Goal: Task Accomplishment & Management: Use online tool/utility

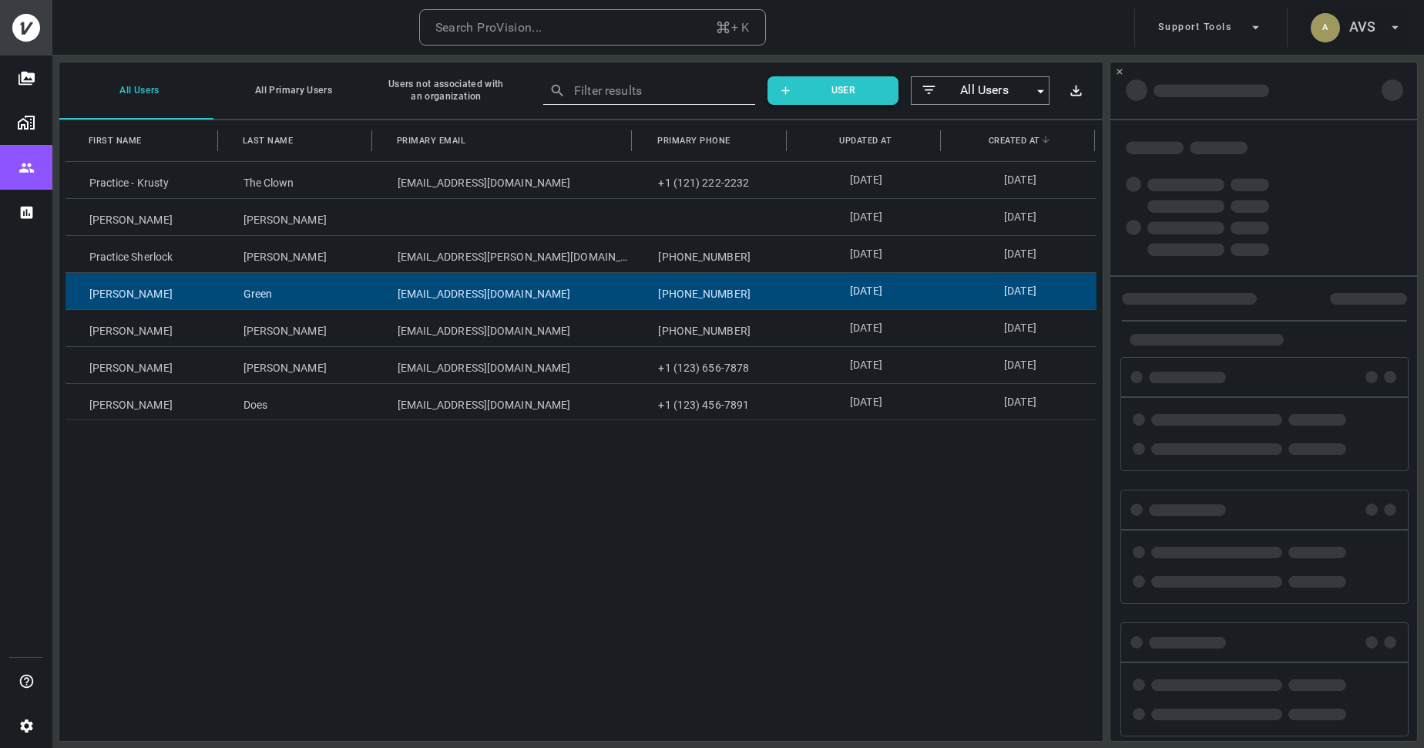
click at [1361, 30] on h6 "AVS" at bounding box center [1363, 27] width 26 height 22
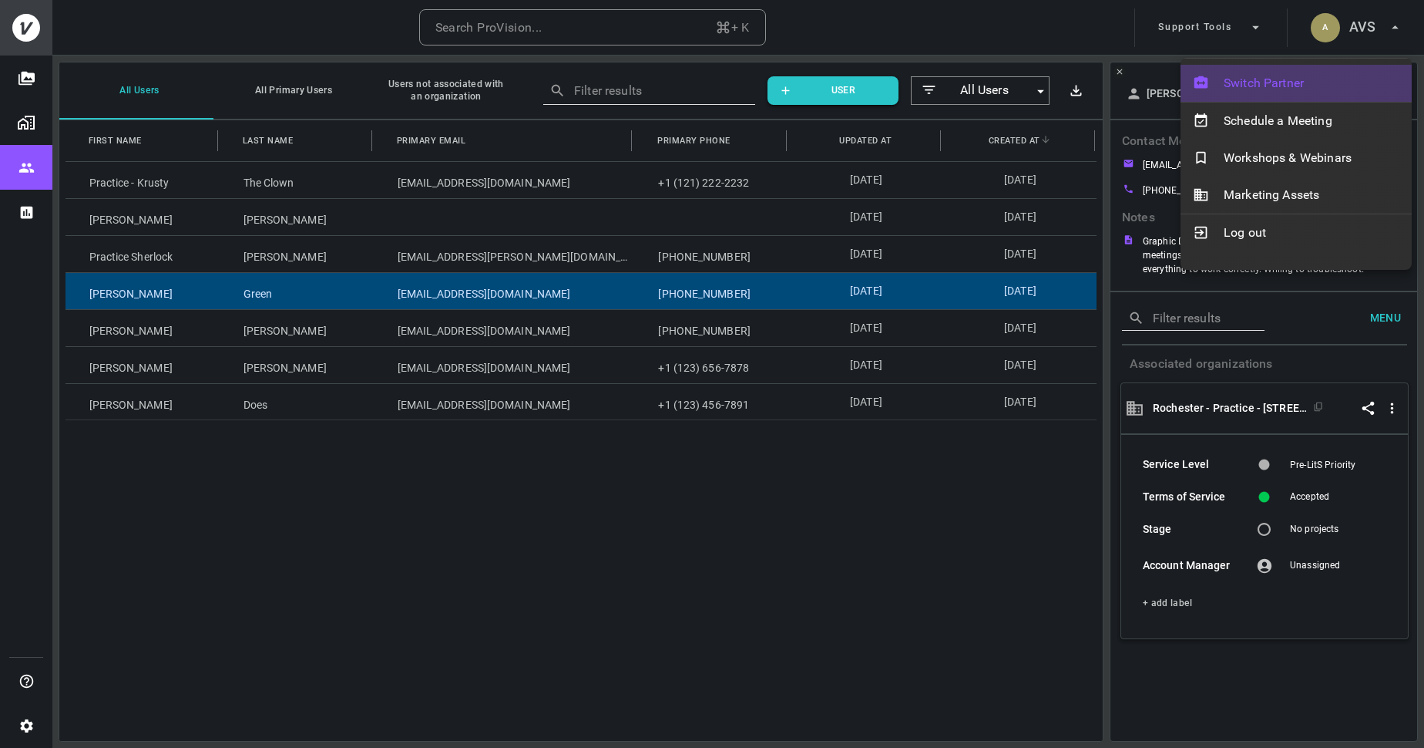
click at [1313, 83] on span "Switch Partner" at bounding box center [1312, 83] width 176 height 18
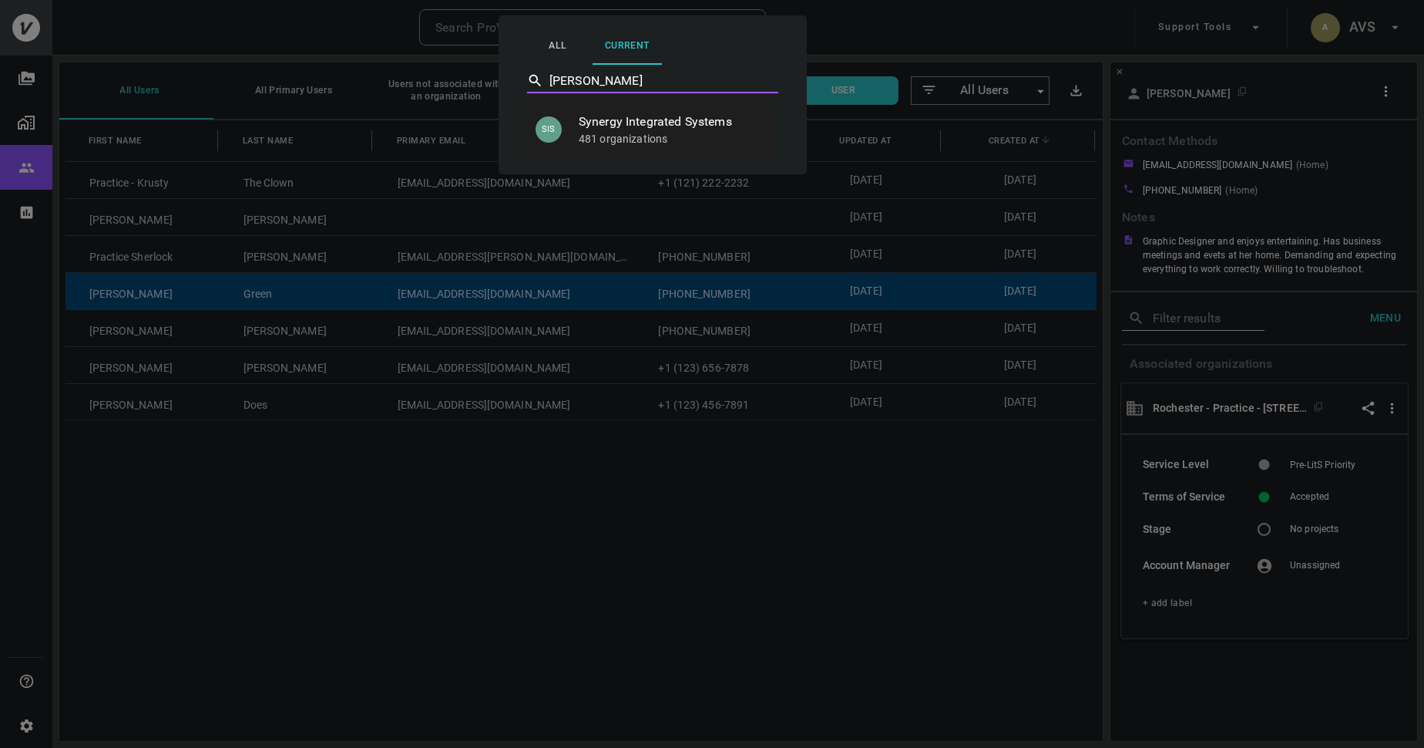
type input "Synergy Integrated Systems"
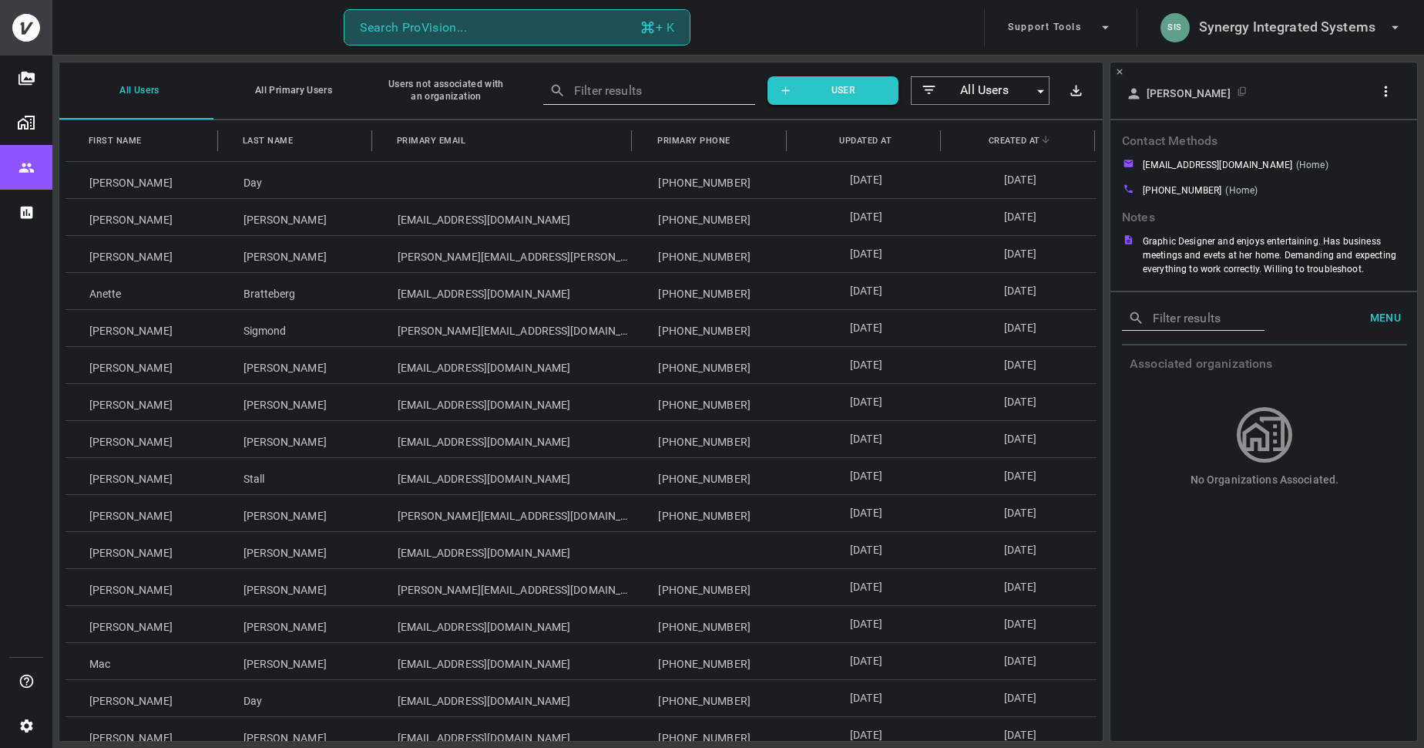
click at [454, 22] on div "Search ProVision..." at bounding box center [413, 28] width 107 height 22
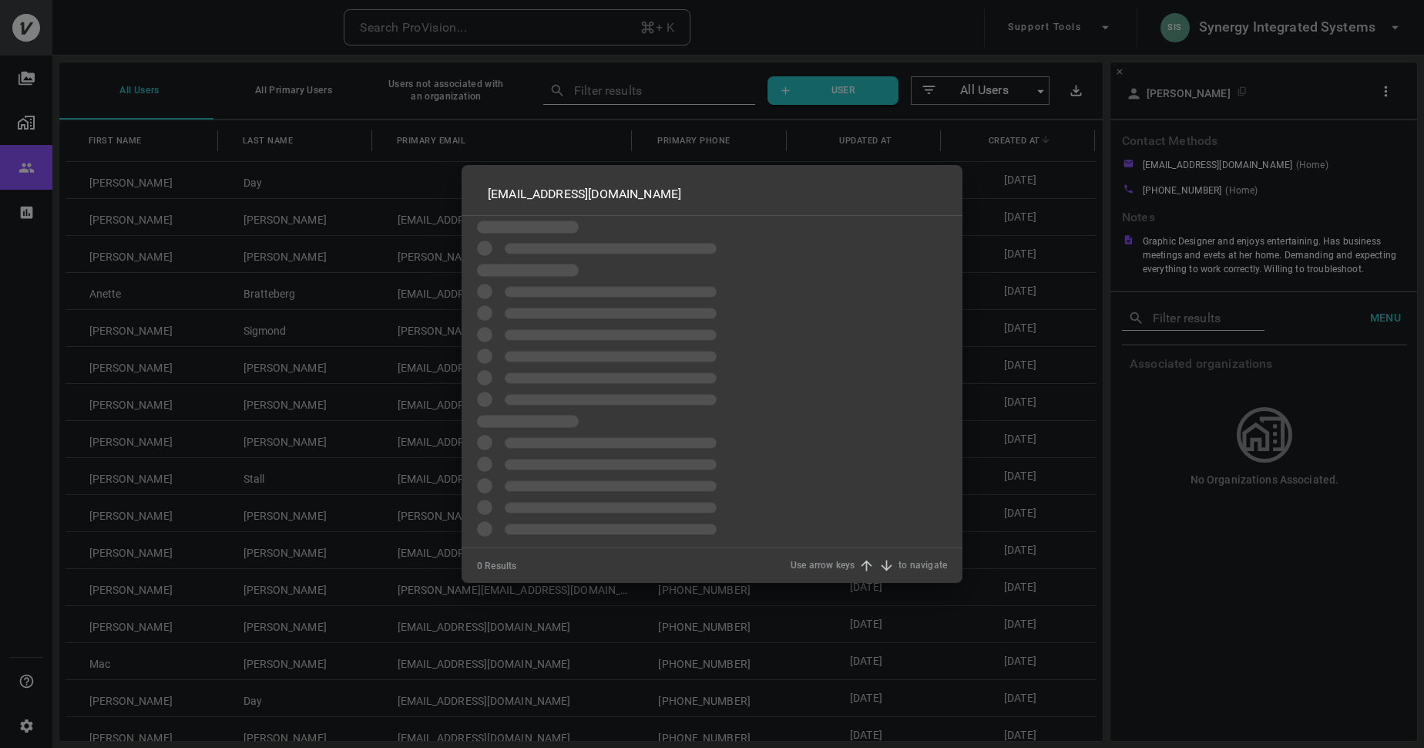
type input "[EMAIL_ADDRESS][DOMAIN_NAME]"
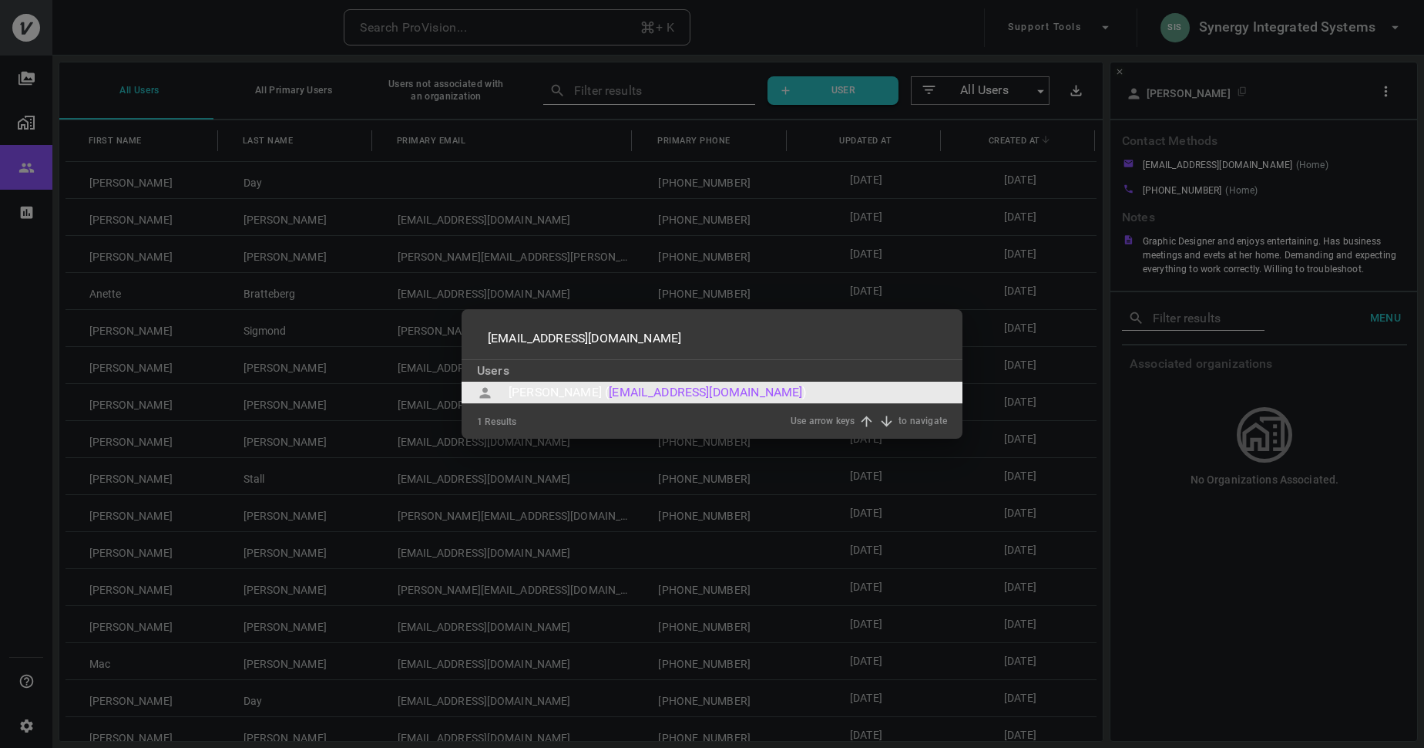
click at [568, 392] on div "[PERSON_NAME] (" at bounding box center [559, 392] width 100 height 18
type input "[EMAIL_ADDRESS][DOMAIN_NAME]"
click at [568, 404] on div "1 Results Use arrow keys to navigate" at bounding box center [712, 421] width 470 height 35
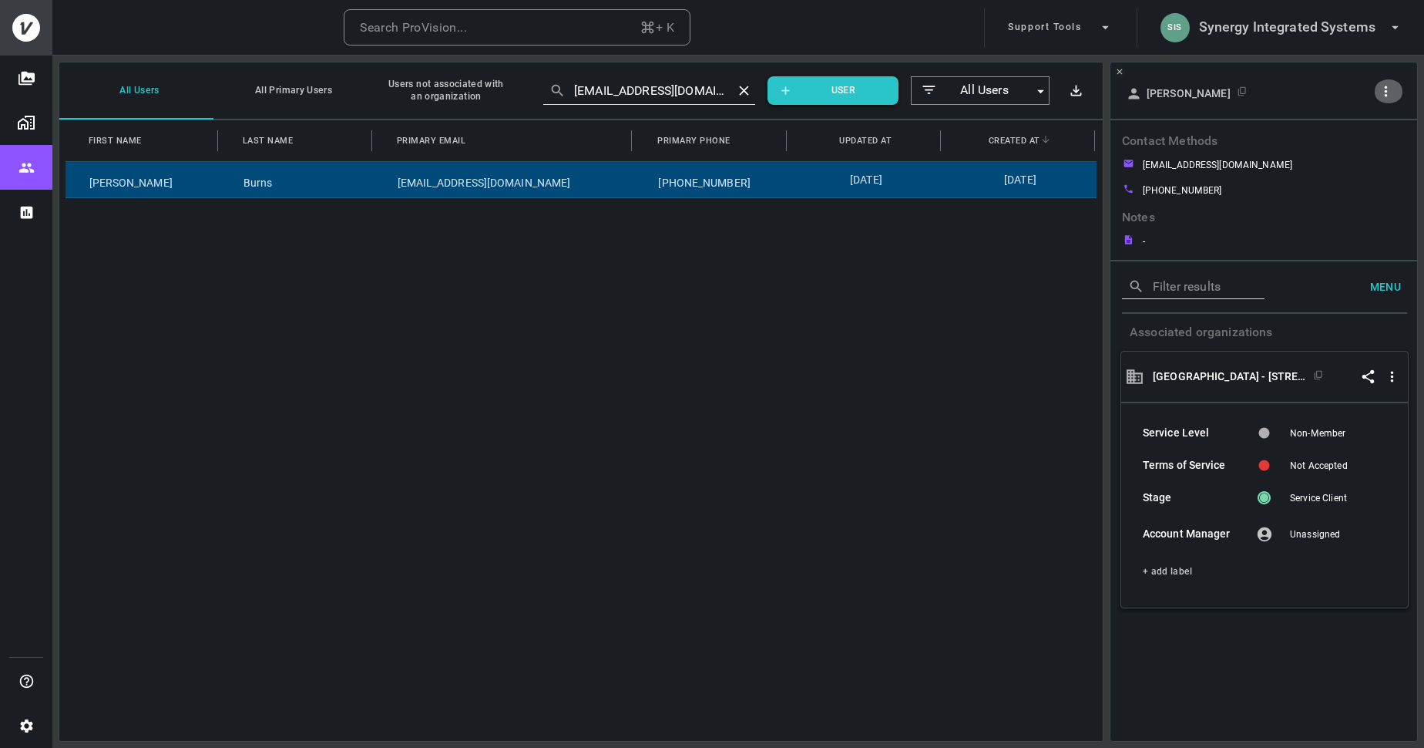
click at [1387, 93] on icon "button" at bounding box center [1386, 91] width 16 height 16
click at [1340, 146] on p "Copy Client ID" at bounding box center [1360, 147] width 77 height 18
